Goal: Navigation & Orientation: Find specific page/section

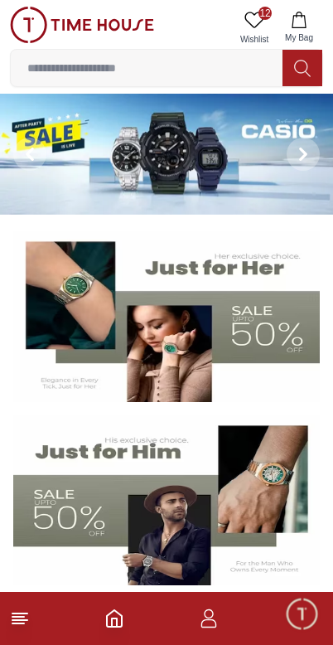
click at [256, 513] on img at bounding box center [166, 500] width 307 height 171
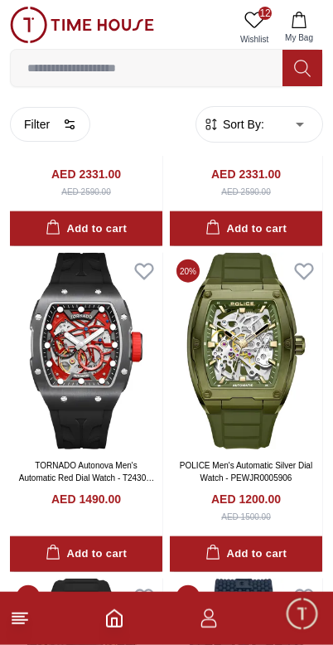
scroll to position [906, 0]
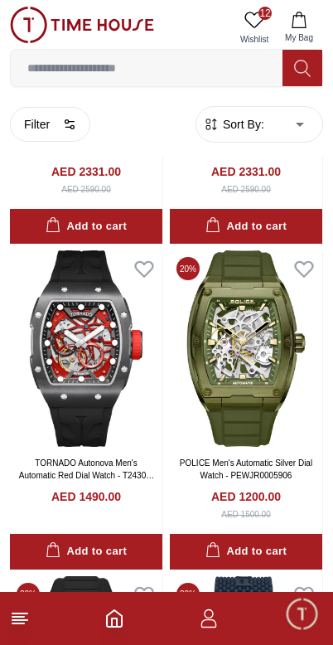
click at [23, 617] on line at bounding box center [18, 617] width 12 height 0
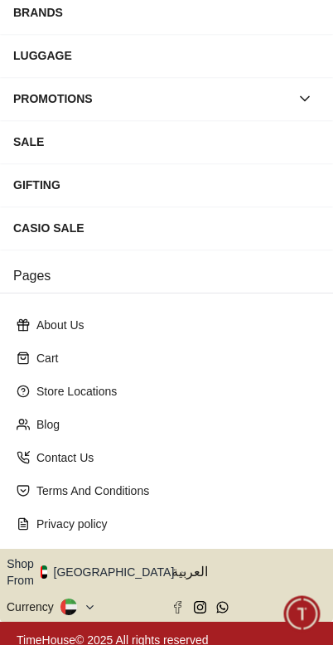
scroll to position [244, 0]
click at [94, 601] on icon at bounding box center [90, 607] width 12 height 12
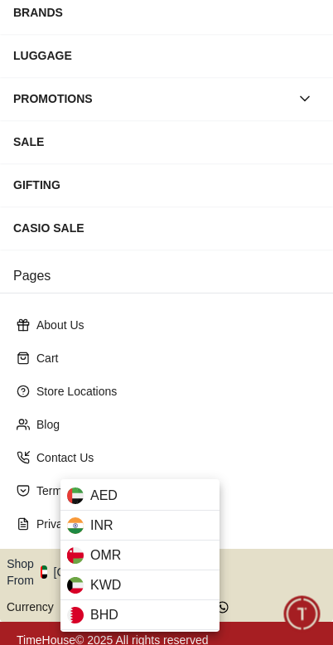
click at [137, 580] on div "KWD" at bounding box center [140, 585] width 159 height 30
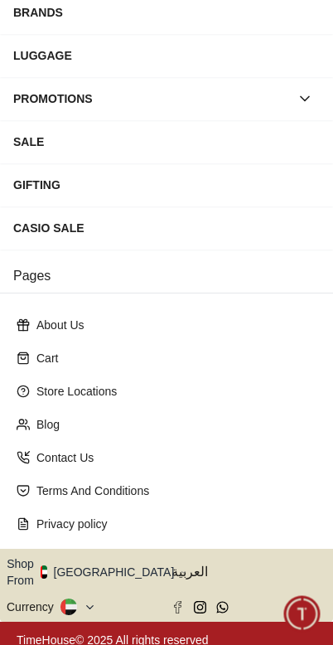
click at [92, 601] on icon at bounding box center [90, 607] width 12 height 12
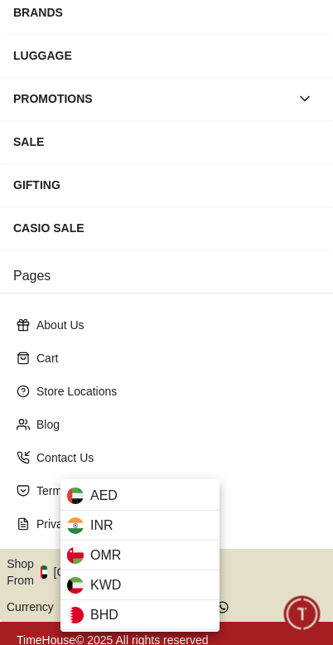
click at [125, 585] on div "KWD" at bounding box center [140, 585] width 159 height 30
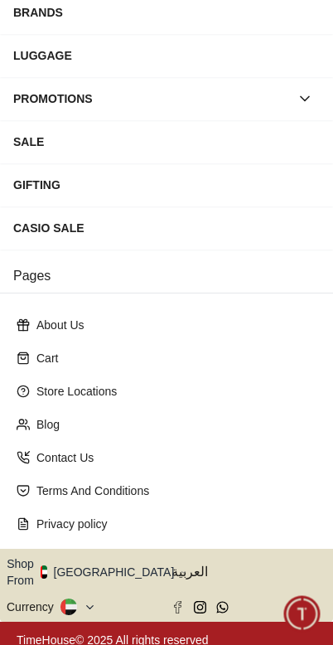
click at [181, 569] on icon "button" at bounding box center [184, 572] width 6 height 12
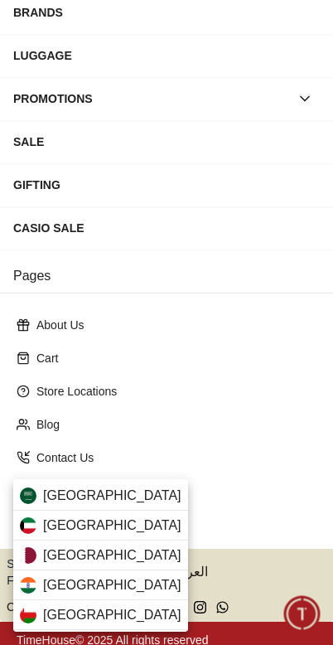
click at [127, 524] on div "[GEOGRAPHIC_DATA]" at bounding box center [100, 526] width 175 height 30
